Goal: Use online tool/utility: Utilize a website feature to perform a specific function

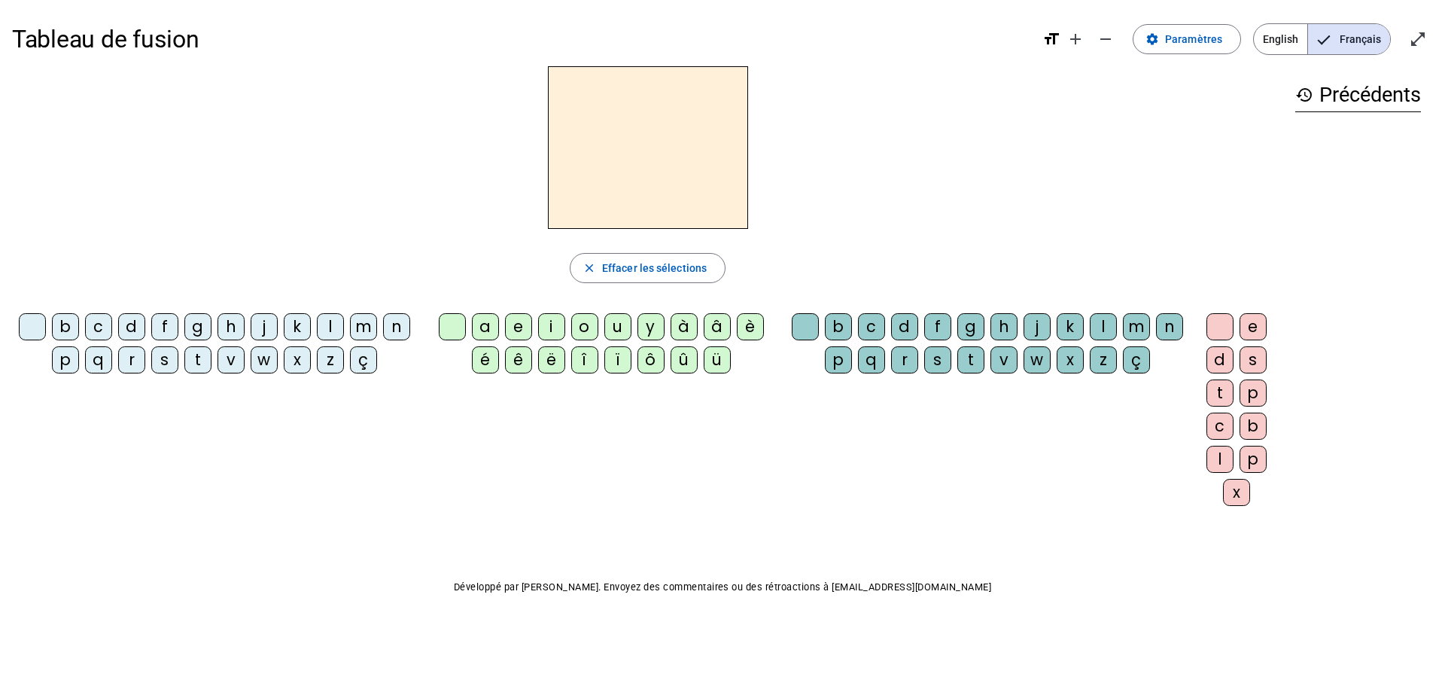
click at [133, 330] on div "d" at bounding box center [131, 326] width 27 height 27
click at [617, 324] on div "u" at bounding box center [617, 326] width 27 height 27
click at [198, 362] on div "t" at bounding box center [197, 359] width 27 height 27
click at [490, 327] on div "a" at bounding box center [485, 326] width 27 height 27
click at [519, 327] on div "e" at bounding box center [518, 326] width 27 height 27
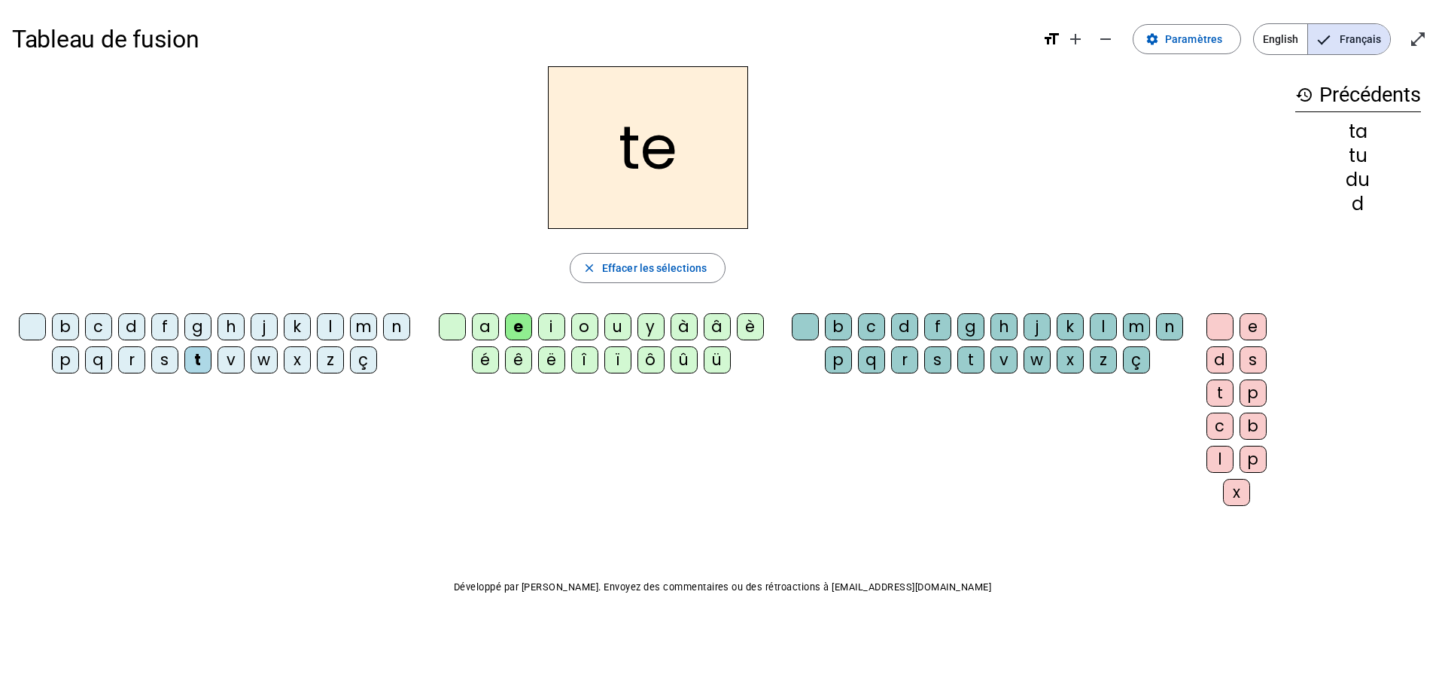
click at [129, 326] on div "d" at bounding box center [131, 326] width 27 height 27
click at [262, 328] on div "j" at bounding box center [264, 326] width 27 height 27
click at [203, 330] on div "g" at bounding box center [197, 326] width 27 height 27
click at [361, 330] on div "m" at bounding box center [363, 326] width 27 height 27
click at [486, 327] on div "a" at bounding box center [485, 326] width 27 height 27
